Goal: Task Accomplishment & Management: Manage account settings

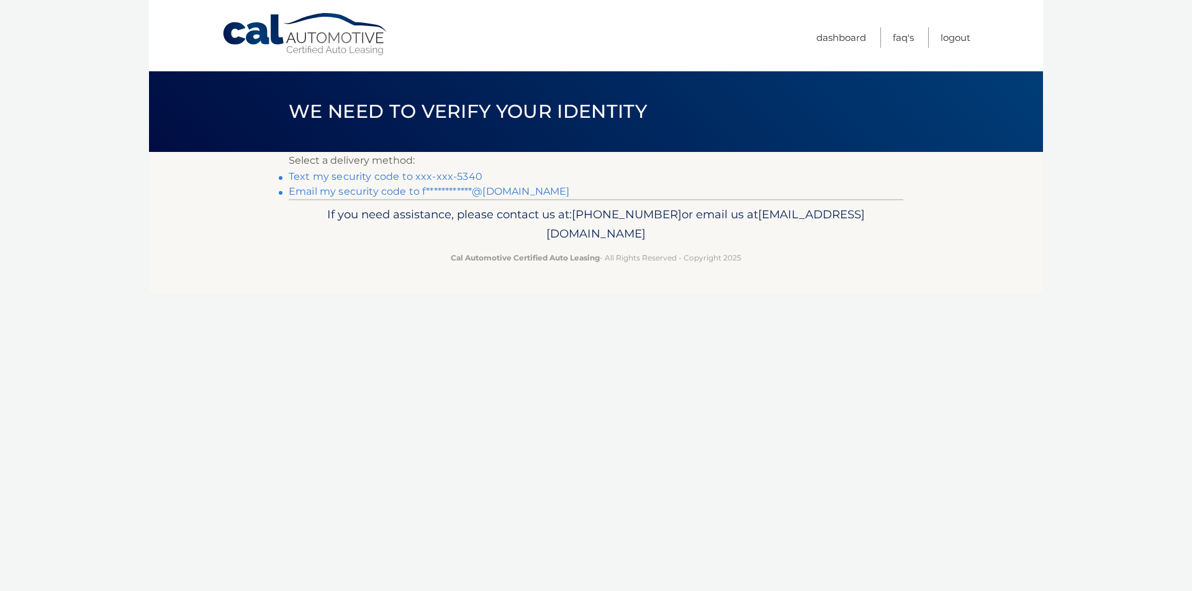
click at [455, 175] on link "Text my security code to xxx-xxx-5340" at bounding box center [386, 177] width 194 height 12
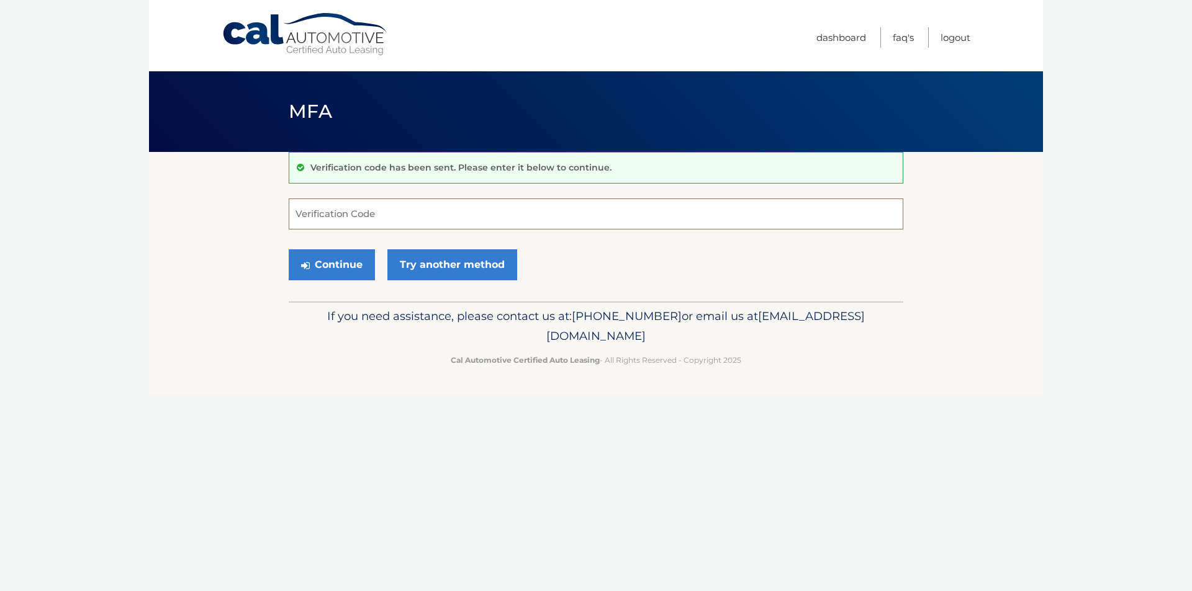
click at [446, 212] on input "Verification Code" at bounding box center [596, 214] width 614 height 31
type input "423267"
click at [289, 249] on button "Continue" at bounding box center [332, 264] width 86 height 31
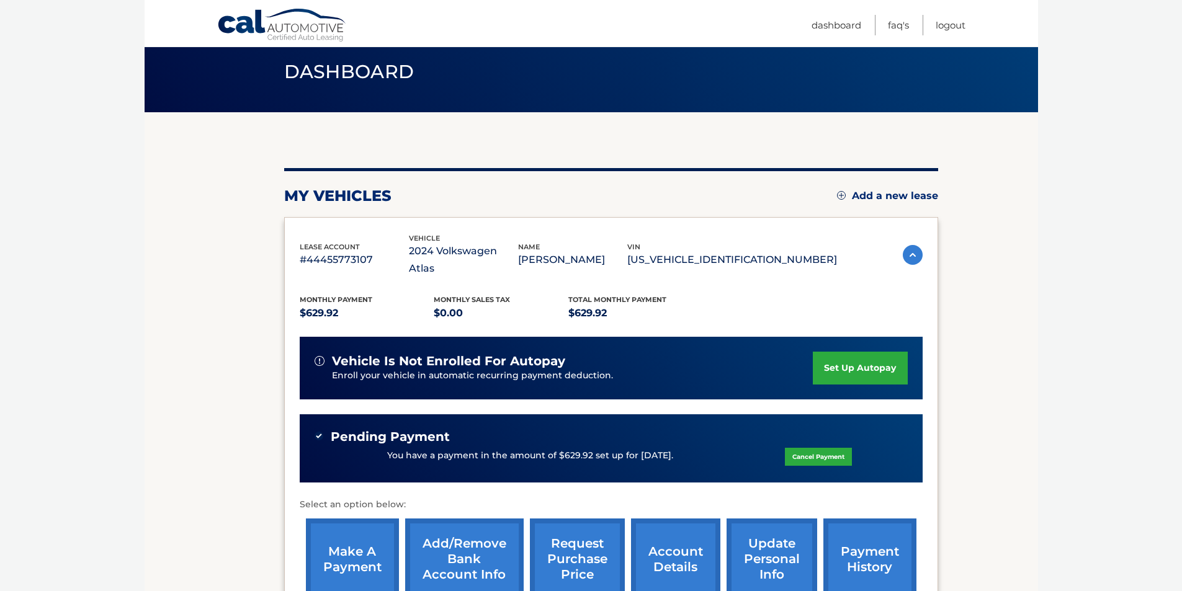
scroll to position [62, 0]
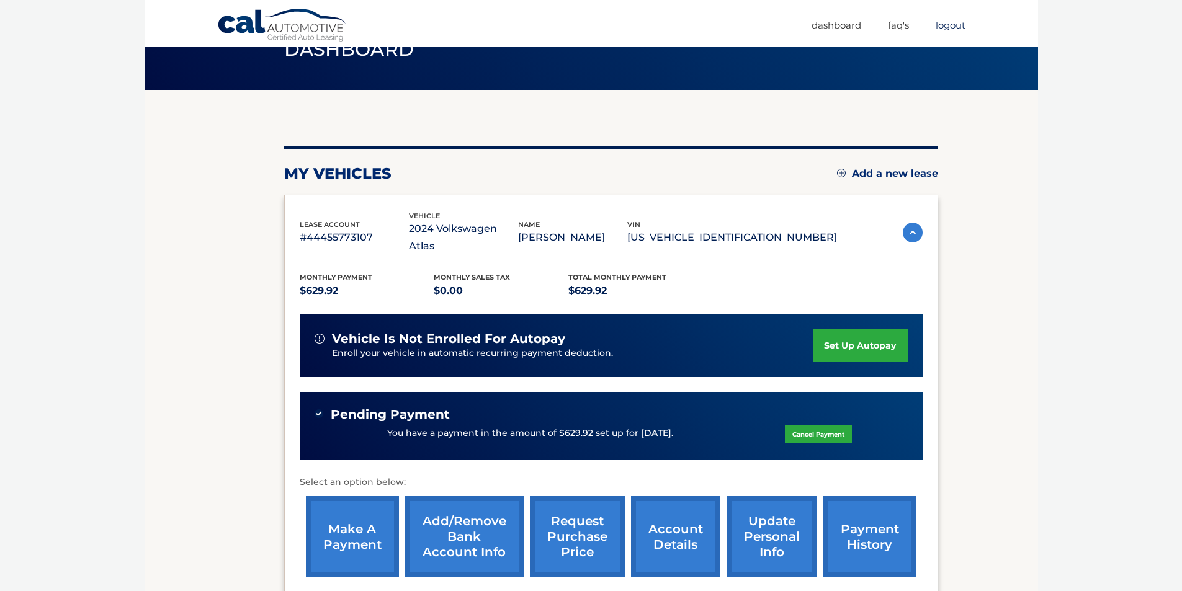
click at [951, 23] on link "Logout" at bounding box center [951, 25] width 30 height 20
